Goal: Find specific page/section: Find specific page/section

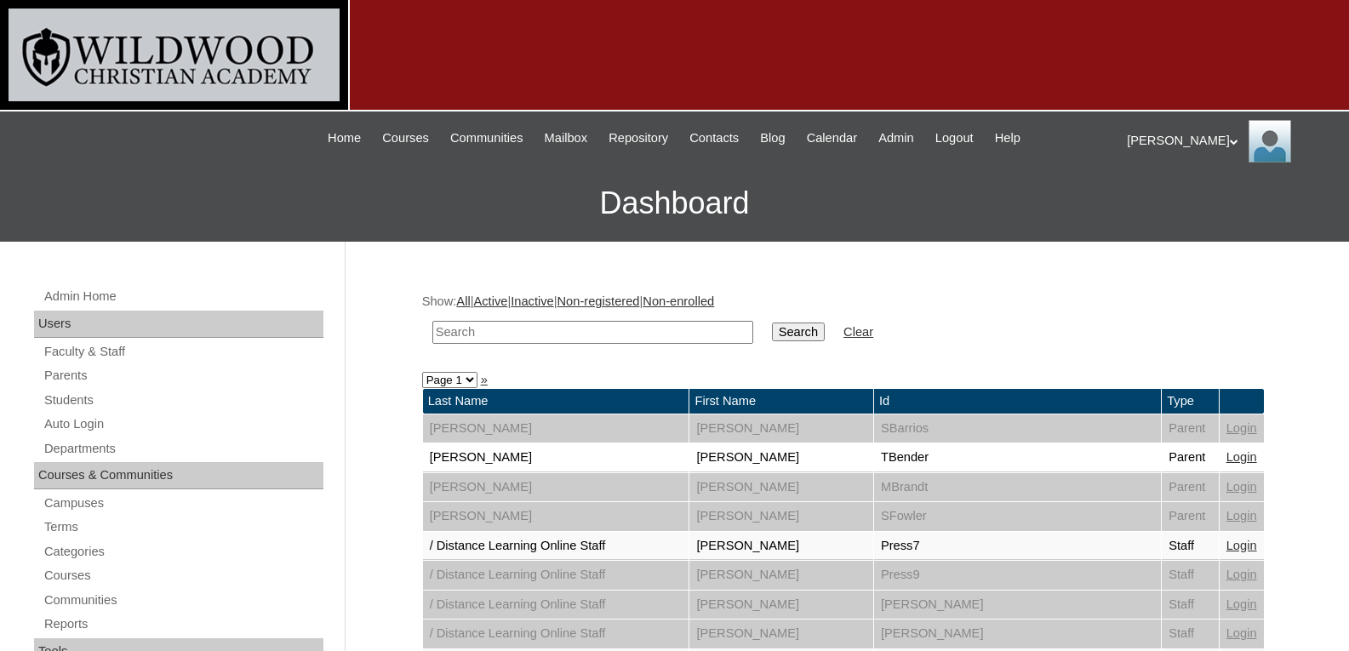
click at [596, 329] on input "text" at bounding box center [592, 332] width 321 height 23
type input "[PERSON_NAME]"
click at [772, 322] on input "Search" at bounding box center [798, 331] width 53 height 19
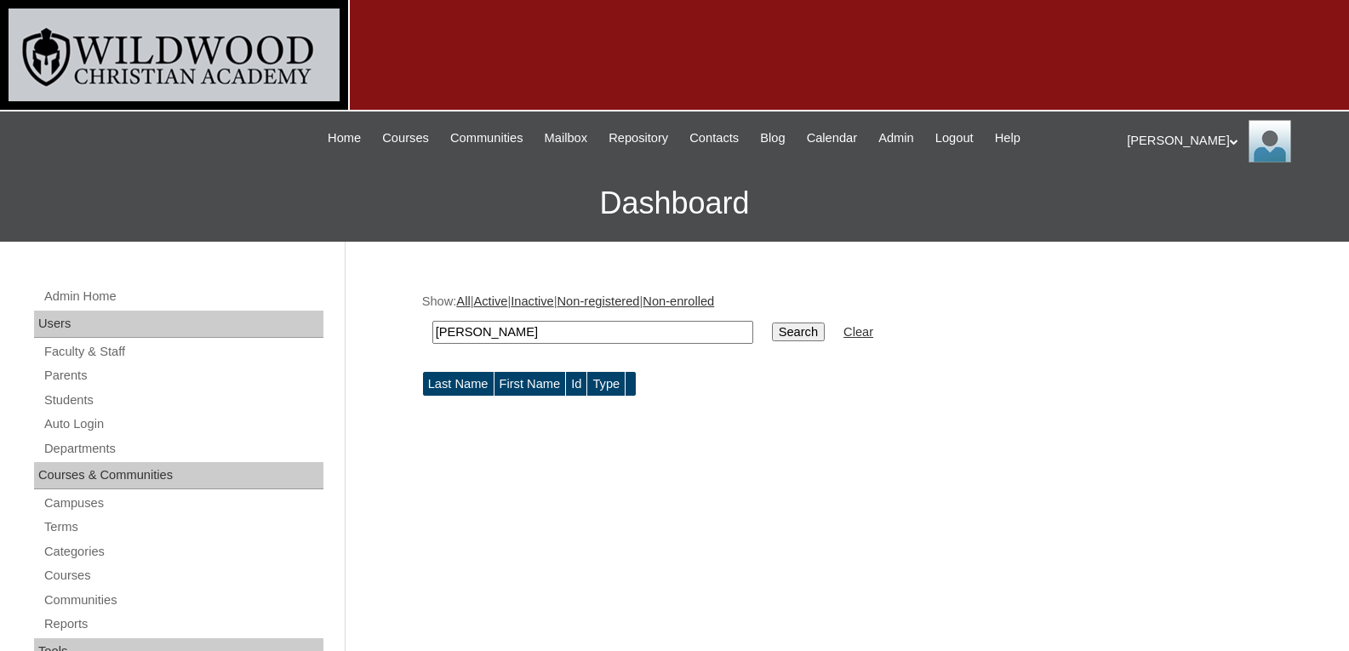
click at [596, 329] on input "[PERSON_NAME]" at bounding box center [592, 332] width 321 height 23
type input "cowe"
click at [772, 322] on input "Search" at bounding box center [798, 331] width 53 height 19
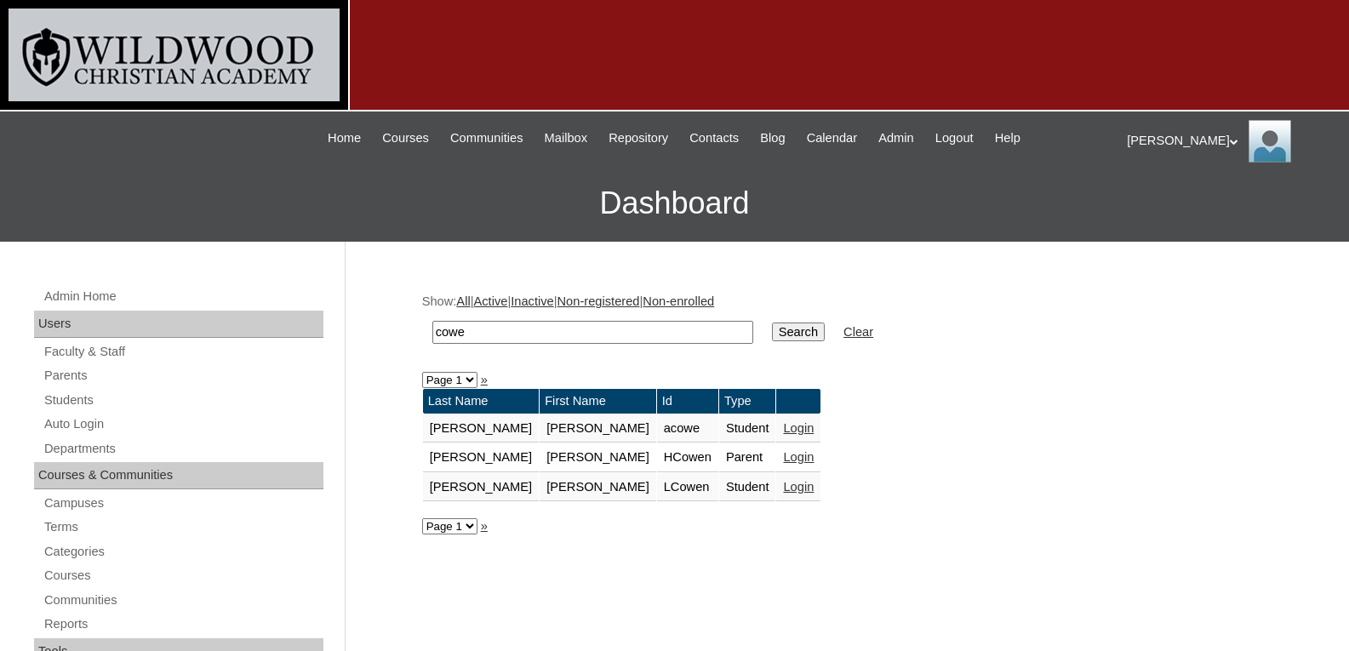
click at [783, 454] on link "Login" at bounding box center [798, 457] width 31 height 14
